Goal: Transaction & Acquisition: Purchase product/service

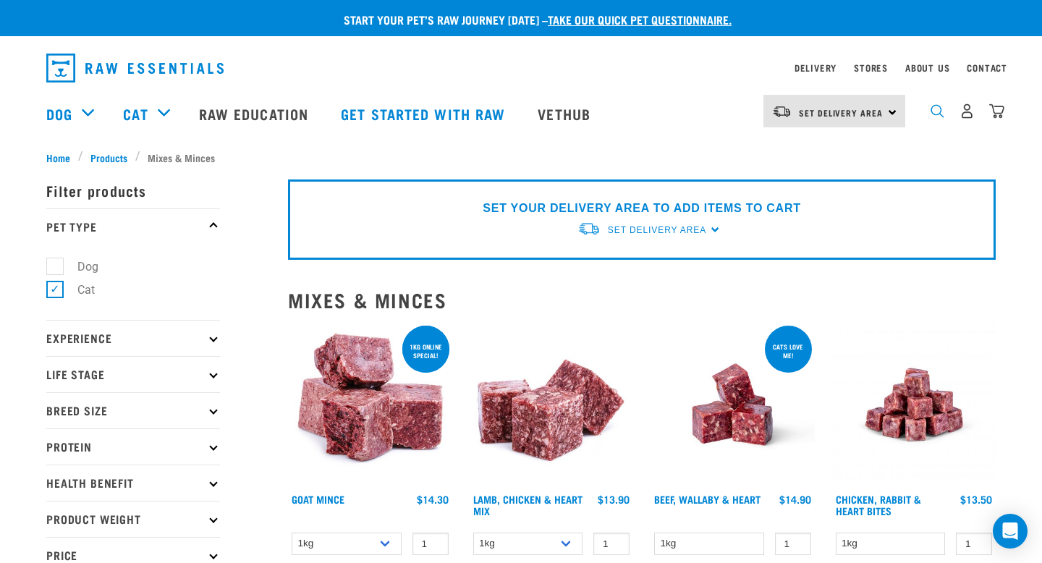
click at [934, 118] on img "dropdown navigation" at bounding box center [938, 111] width 14 height 14
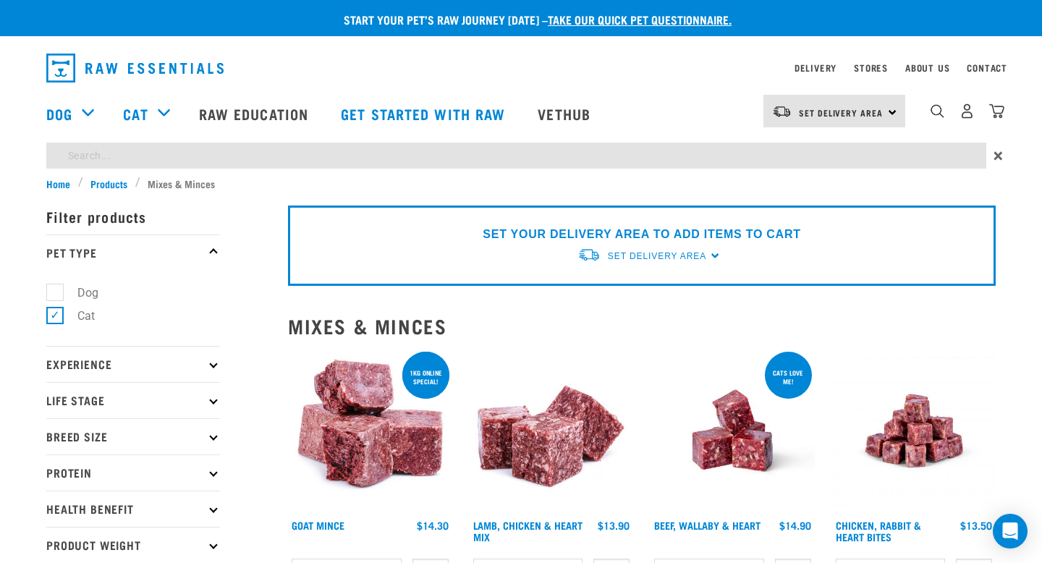
click at [718, 152] on input "search" at bounding box center [516, 156] width 940 height 26
type input "vension mix"
